Goal: Task Accomplishment & Management: Complete application form

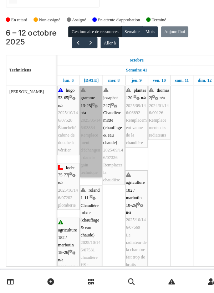
click at [91, 103] on link "gramme 13-25 | n/a 2025/05/146/03834 Remplacement d'échangeur dans le gain tech…" at bounding box center [88, 145] width 20 height 84
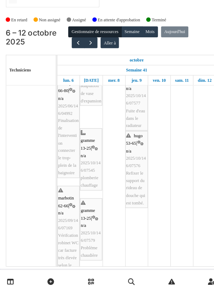
scroll to position [217, 0]
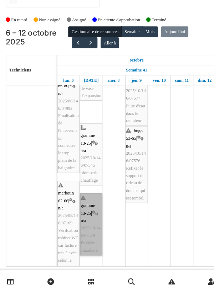
click at [87, 216] on link "gramme 13-25 | n/a 2025/10/146/07579 Problème chaudière" at bounding box center [88, 230] width 20 height 57
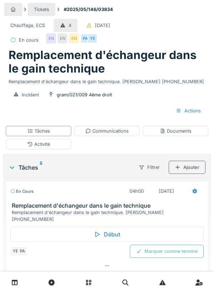
click at [190, 170] on div "Ajouter" at bounding box center [186, 167] width 37 height 13
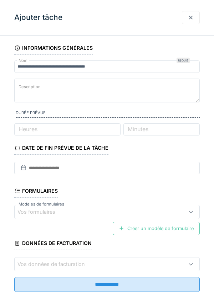
click at [192, 17] on div at bounding box center [191, 17] width 6 height 7
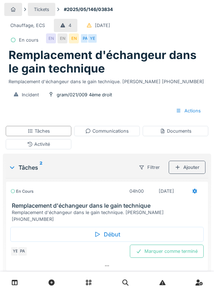
click at [64, 144] on div "Activité" at bounding box center [39, 144] width 66 height 10
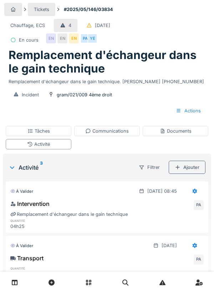
click at [191, 164] on div "Ajouter" at bounding box center [186, 167] width 37 height 13
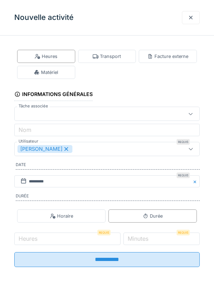
click at [66, 70] on div "Matériel" at bounding box center [46, 72] width 58 height 13
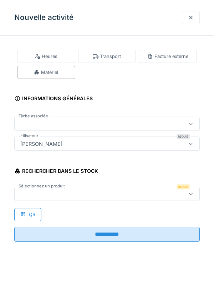
click at [54, 190] on div at bounding box center [94, 194] width 155 height 8
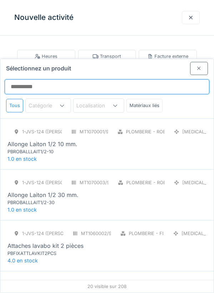
click at [28, 79] on input "Sélectionnez un produit" at bounding box center [107, 86] width 204 height 15
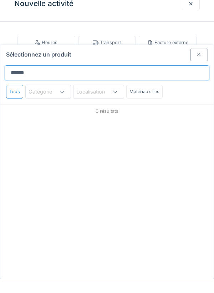
type input "*******"
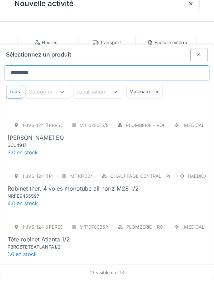
scroll to position [400, 0]
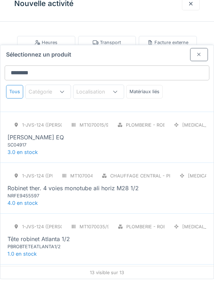
click at [54, 147] on div "ROBINET SCHELL EQ" at bounding box center [35, 151] width 56 height 9
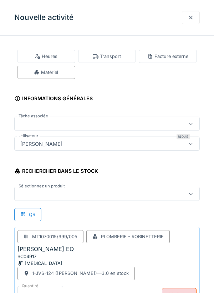
click at [32, 192] on div at bounding box center [94, 194] width 155 height 8
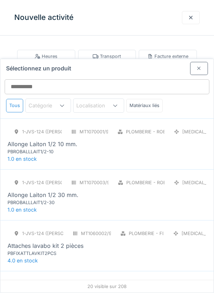
scroll to position [47, 0]
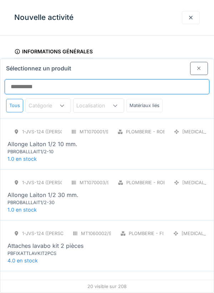
click at [26, 79] on input "Sélectionnez un produit" at bounding box center [107, 86] width 204 height 15
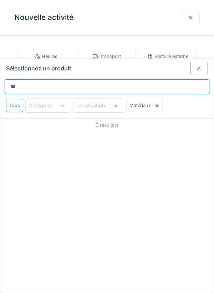
type input "*"
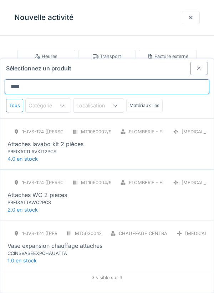
type input "*******"
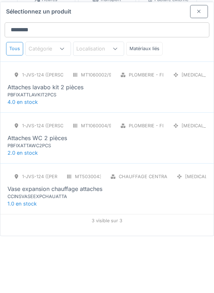
click at [45, 199] on div "PBFIXATTAWC2PCS" at bounding box center [49, 202] width 85 height 7
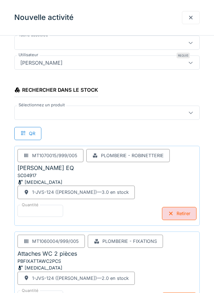
scroll to position [83, 0]
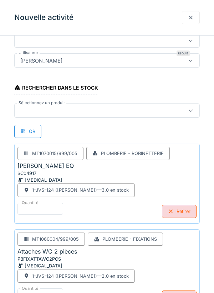
click at [56, 112] on div at bounding box center [94, 111] width 155 height 8
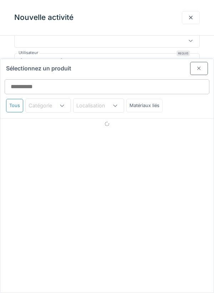
scroll to position [47, 0]
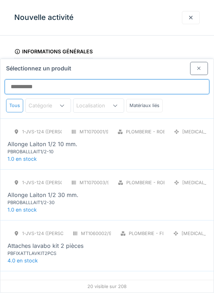
click at [24, 79] on input "Sélectionnez un produit" at bounding box center [107, 86] width 204 height 15
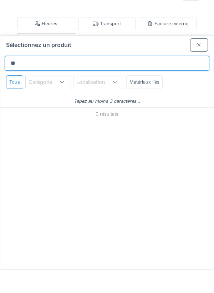
type input "*"
type input "***"
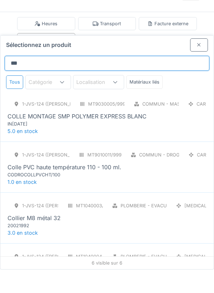
scroll to position [1, 0]
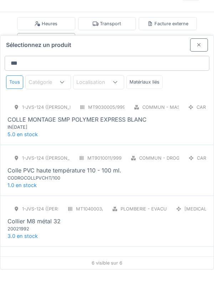
click at [144, 139] on div "COLLE MONTAGE SMP POLYMER EXPRESS BLANC" at bounding box center [76, 143] width 139 height 9
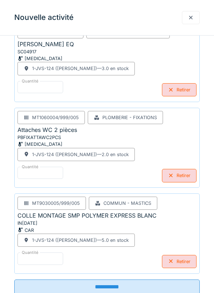
scroll to position [226, 0]
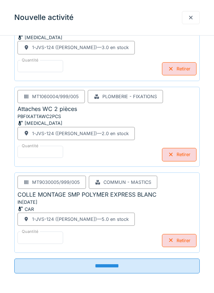
click at [176, 269] on input "**********" at bounding box center [106, 266] width 185 height 15
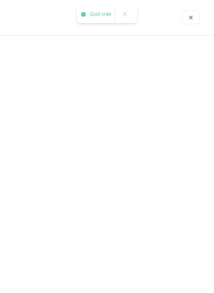
scroll to position [0, 0]
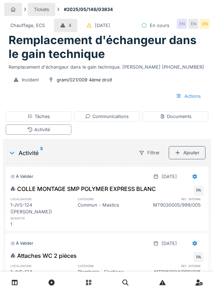
click at [193, 22] on div "EN" at bounding box center [193, 24] width 10 height 10
click at [85, 118] on div "Communications" at bounding box center [107, 116] width 66 height 10
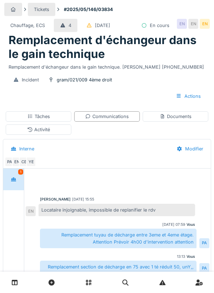
scroll to position [63, 0]
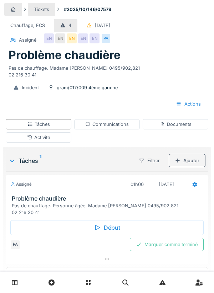
click at [116, 225] on div "Début" at bounding box center [106, 227] width 193 height 15
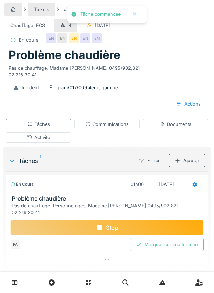
click at [61, 139] on div "Activité" at bounding box center [39, 137] width 66 height 10
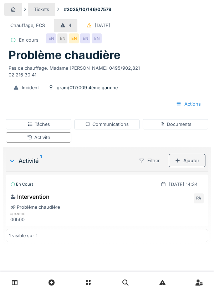
click at [192, 162] on div "Ajouter" at bounding box center [186, 160] width 37 height 13
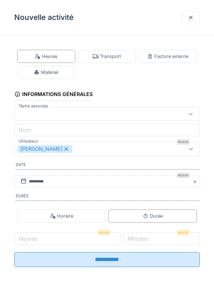
click at [66, 73] on div "Matériel" at bounding box center [46, 72] width 58 height 13
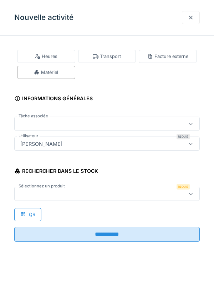
click at [116, 53] on div "Transport" at bounding box center [107, 56] width 58 height 13
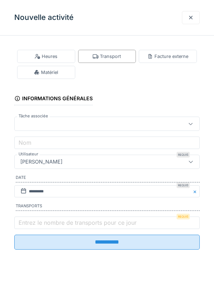
click at [52, 222] on label "Entrez le nombre de transports pour ce jour" at bounding box center [77, 223] width 121 height 9
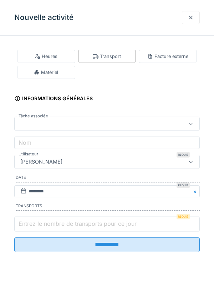
click at [52, 222] on input "Entrez le nombre de transports pour ce jour" at bounding box center [106, 224] width 185 height 15
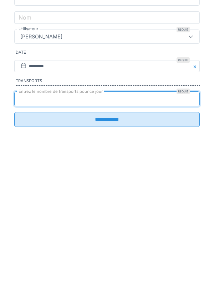
type input "*"
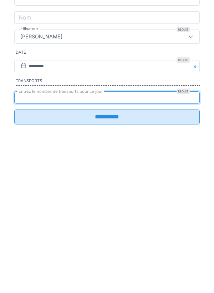
click at [117, 249] on input "**********" at bounding box center [106, 242] width 185 height 15
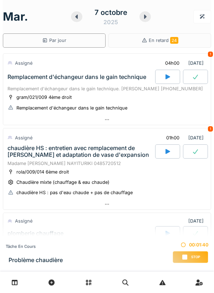
click at [24, 58] on div "Assigné" at bounding box center [19, 63] width 25 height 10
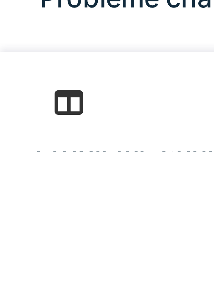
scroll to position [19, 0]
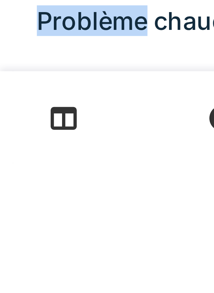
click at [6, 275] on link at bounding box center [15, 283] width 18 height 17
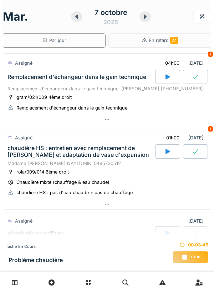
click at [78, 19] on icon at bounding box center [76, 17] width 7 height 6
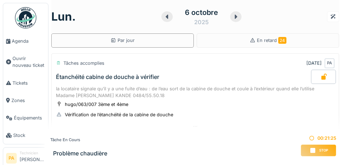
click at [22, 40] on span "Agenda" at bounding box center [28, 41] width 33 height 7
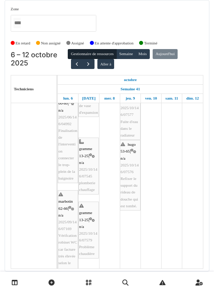
scroll to position [27, 0]
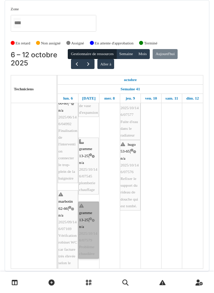
click at [89, 209] on link "gramme 13-25 | n/a 2025/10/146/07579 Problème chaudière" at bounding box center [88, 230] width 20 height 57
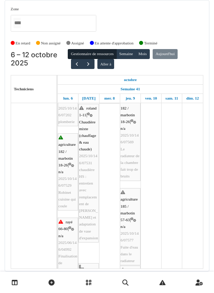
scroll to position [116, 0]
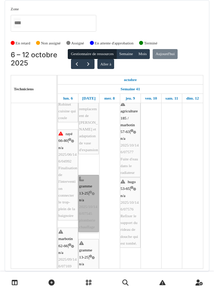
click at [88, 181] on link "gramme 13-25 | n/a 2025/10/146/07545 plomberie chauffage" at bounding box center [88, 203] width 20 height 57
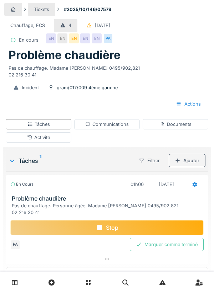
click at [119, 124] on div "Communications" at bounding box center [106, 124] width 43 height 7
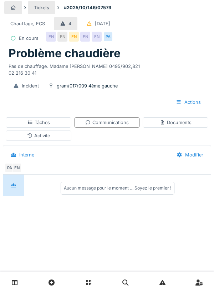
scroll to position [51, 0]
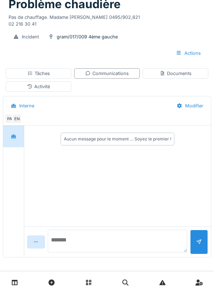
click at [120, 244] on textarea at bounding box center [117, 241] width 139 height 23
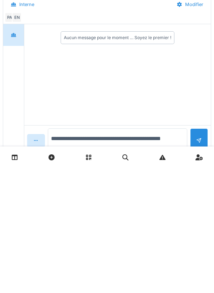
scroll to position [37, 0]
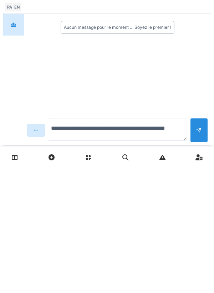
type textarea "**********"
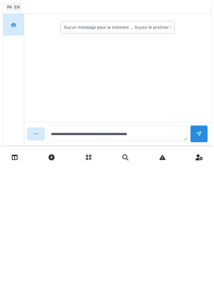
click at [201, 259] on div at bounding box center [199, 259] width 18 height 17
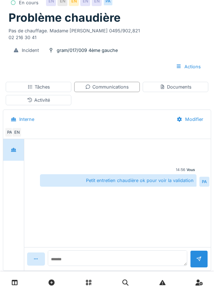
click at [62, 87] on div "Tâches" at bounding box center [39, 87] width 66 height 10
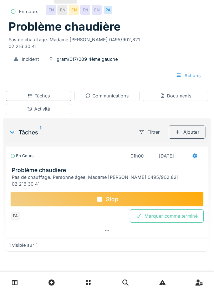
scroll to position [29, 0]
click at [179, 217] on div "Marquer comme terminé" at bounding box center [167, 216] width 74 height 13
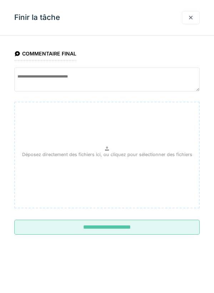
click at [161, 225] on input "**********" at bounding box center [106, 227] width 185 height 15
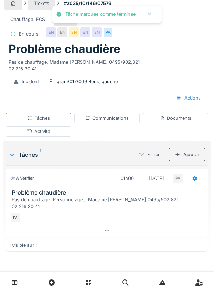
scroll to position [22, 0]
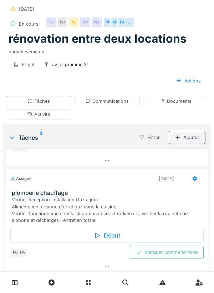
scroll to position [94, 0]
click at [185, 280] on div at bounding box center [107, 282] width 214 height 21
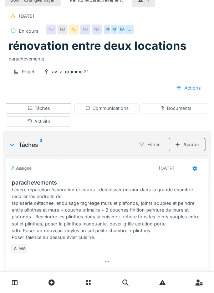
scroll to position [0, 0]
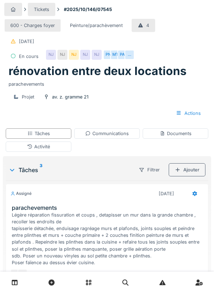
click at [194, 111] on div "Actions" at bounding box center [188, 113] width 37 height 13
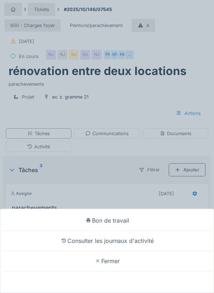
click at [163, 178] on div "Bon de travail Consulter les journaux d'activité Fermer" at bounding box center [107, 146] width 214 height 293
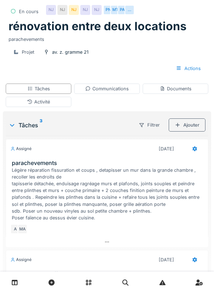
scroll to position [46, 0]
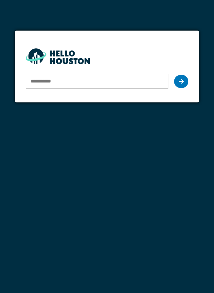
type input "**********"
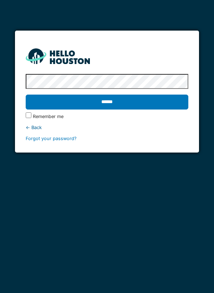
click at [131, 100] on input "******" at bounding box center [107, 102] width 163 height 15
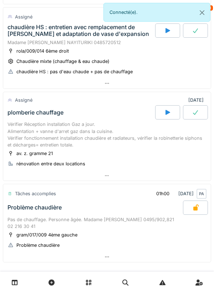
scroll to position [122, 0]
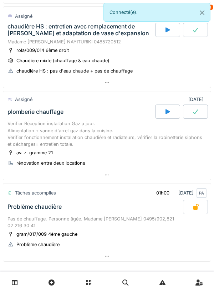
click at [72, 136] on div "Vérifier Réception installation Gaz a jour. Alimentation + vanne d'arret gaz da…" at bounding box center [106, 133] width 199 height 27
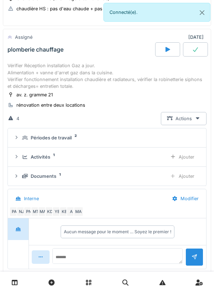
scroll to position [184, 0]
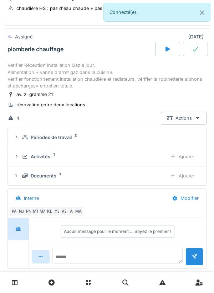
click at [129, 177] on div "Documents 1" at bounding box center [91, 176] width 139 height 7
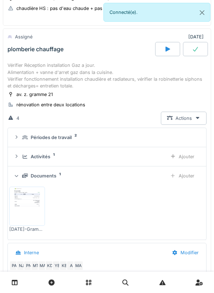
click at [38, 197] on img at bounding box center [27, 207] width 32 height 36
